Goal: Find specific page/section: Find specific page/section

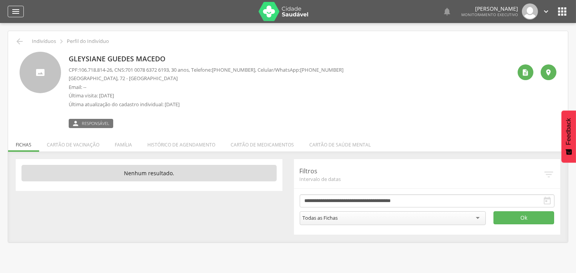
click at [14, 13] on icon "" at bounding box center [15, 11] width 9 height 9
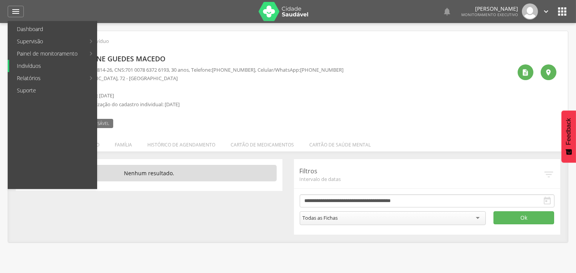
click at [20, 67] on link "Indivíduos" at bounding box center [53, 66] width 88 height 12
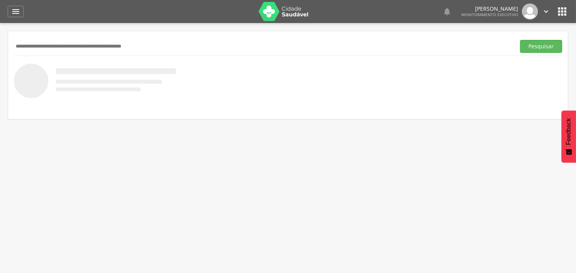
click at [27, 40] on input "text" at bounding box center [263, 46] width 499 height 13
click at [529, 48] on button "Pesquisar" at bounding box center [541, 46] width 42 height 13
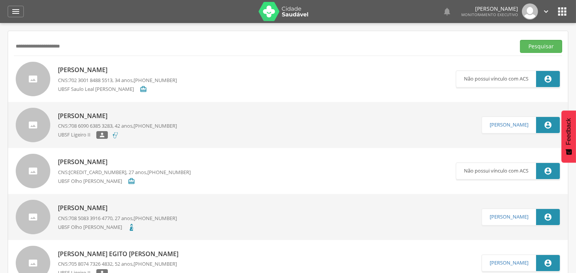
drag, startPoint x: 79, startPoint y: 52, endPoint x: 0, endPoint y: -7, distance: 99.0
click at [0, 0] on html " Dashboard Supervisão Produtividade Mapa da cidade Mapa de cobertura Ranking A…" at bounding box center [288, 136] width 576 height 273
click at [544, 45] on button "Pesquisar" at bounding box center [541, 46] width 42 height 13
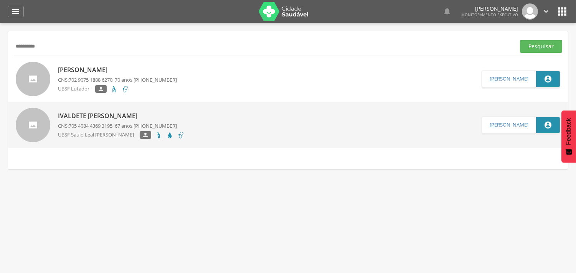
click at [41, 45] on input "**********" at bounding box center [263, 46] width 499 height 13
type input "*"
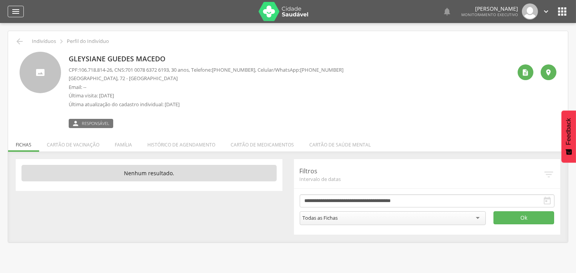
click at [12, 12] on icon "" at bounding box center [15, 11] width 9 height 9
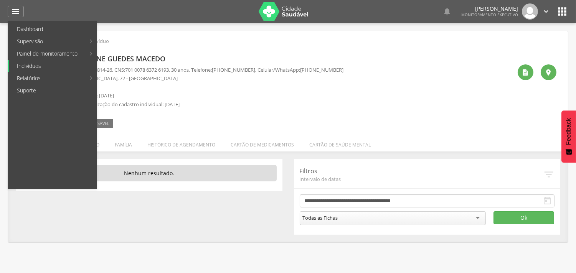
click at [28, 65] on link "Indivíduos" at bounding box center [53, 66] width 88 height 12
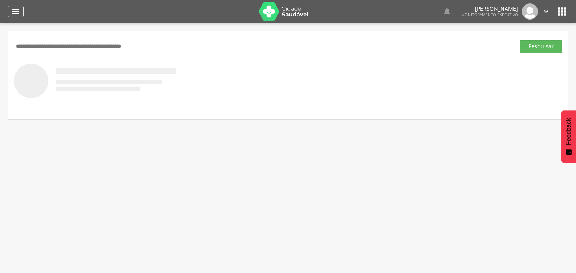
click at [18, 13] on icon "" at bounding box center [15, 11] width 9 height 9
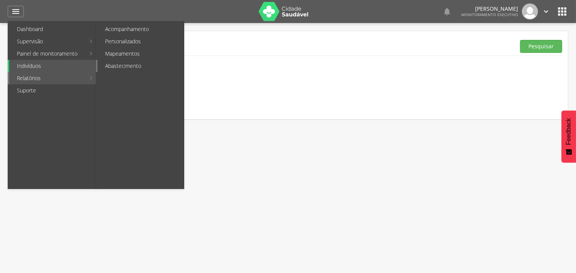
click at [127, 66] on link "Abastecimento" at bounding box center [141, 66] width 86 height 12
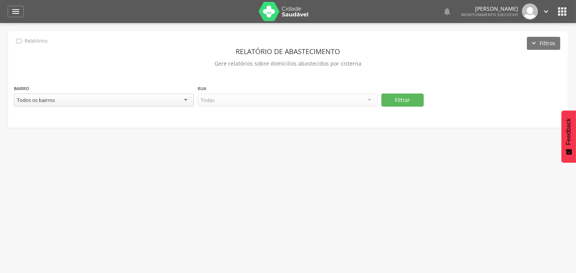
click at [127, 102] on div "Todos os bairros" at bounding box center [104, 100] width 180 height 13
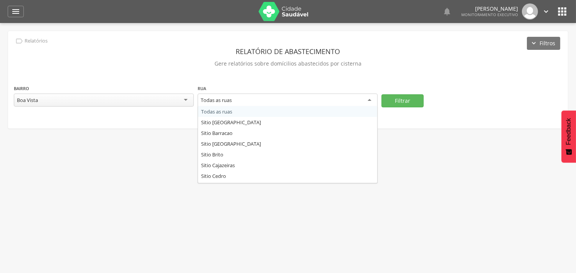
click at [295, 102] on div "Todas as ruas" at bounding box center [288, 101] width 180 height 14
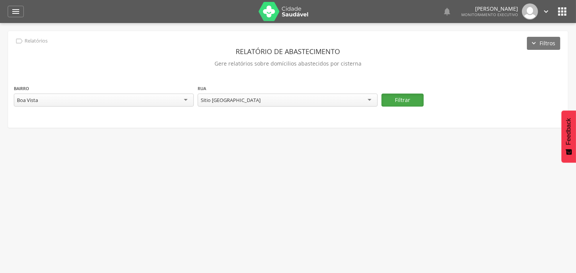
click at [391, 101] on button "Filtrar" at bounding box center [403, 100] width 42 height 13
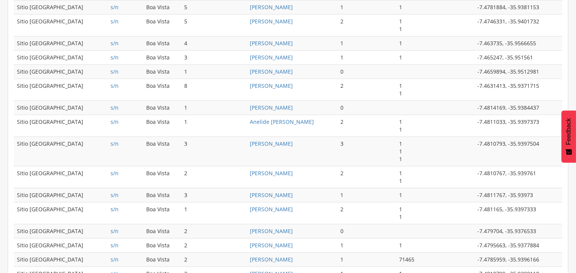
scroll to position [452, 0]
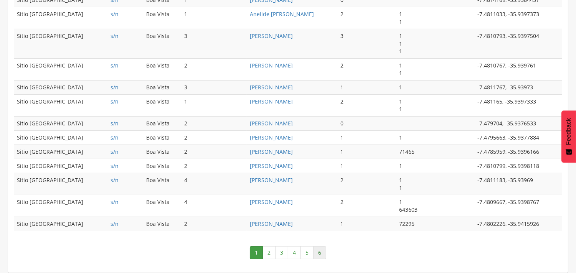
click at [321, 250] on link "6" at bounding box center [319, 253] width 13 height 13
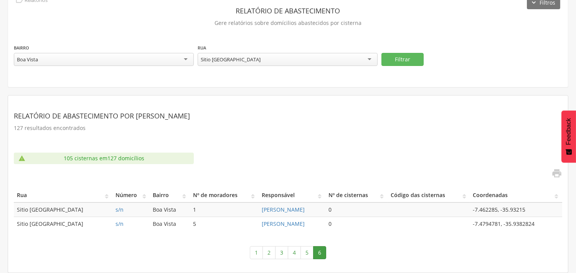
scroll to position [40, 0]
click at [309, 252] on link "5" at bounding box center [307, 253] width 13 height 13
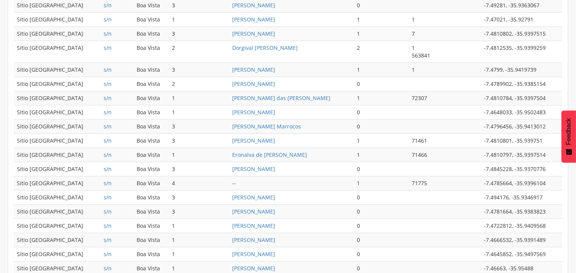
scroll to position [316, 0]
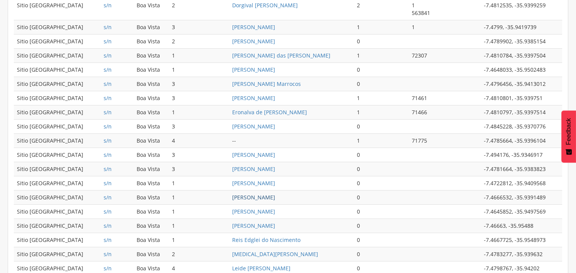
click at [251, 195] on link "[PERSON_NAME]" at bounding box center [254, 197] width 43 height 7
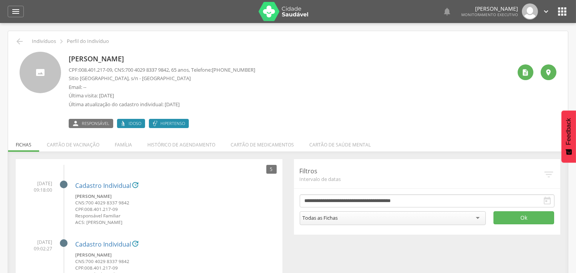
drag, startPoint x: 18, startPoint y: 12, endPoint x: 22, endPoint y: 20, distance: 9.1
click at [18, 12] on icon "" at bounding box center [15, 11] width 9 height 9
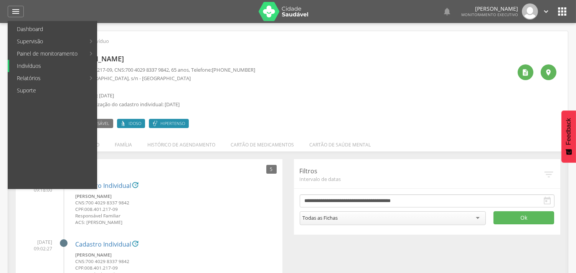
click at [37, 64] on link "Indivíduos" at bounding box center [53, 66] width 88 height 12
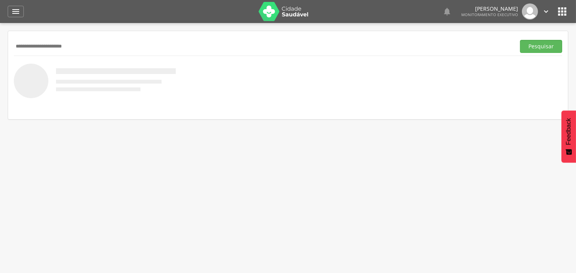
type input "**********"
click at [520, 40] on button "Pesquisar" at bounding box center [541, 46] width 42 height 13
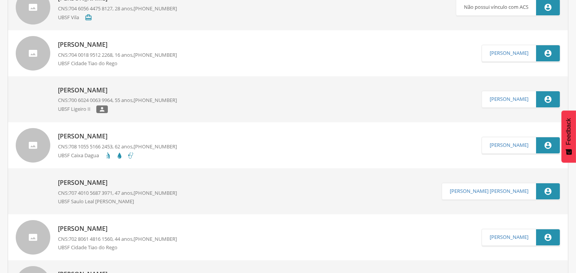
scroll to position [256, 0]
